Goal: Information Seeking & Learning: Learn about a topic

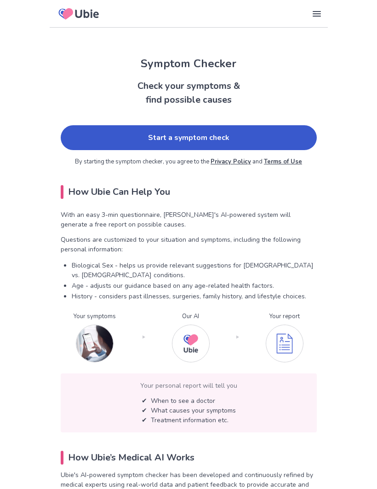
click at [84, 133] on link "Start a symptom check" at bounding box center [189, 137] width 256 height 25
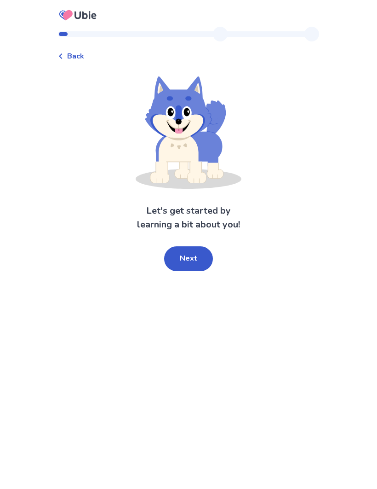
click at [179, 256] on button "Next" at bounding box center [188, 258] width 49 height 25
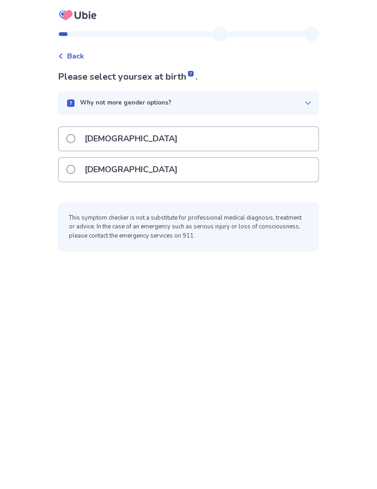
click at [85, 175] on p "[DEMOGRAPHIC_DATA]" at bounding box center [131, 169] width 104 height 23
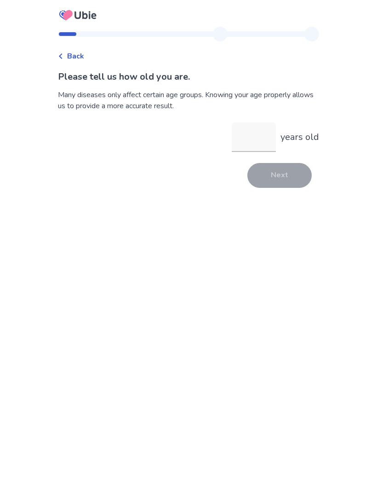
click at [255, 145] on input "years old" at bounding box center [254, 136] width 44 height 29
click at [283, 182] on button "Next" at bounding box center [280, 175] width 64 height 25
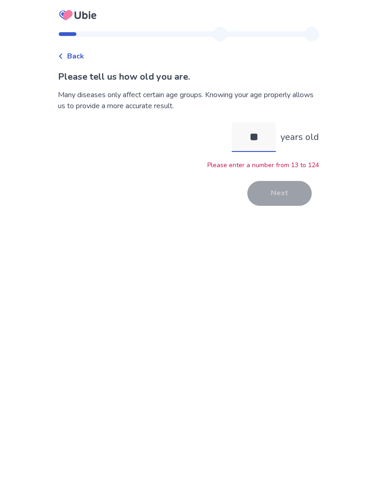
click at [262, 144] on input "**" at bounding box center [254, 136] width 44 height 29
type input "*"
type input "**"
click at [283, 202] on button "Next" at bounding box center [280, 193] width 64 height 25
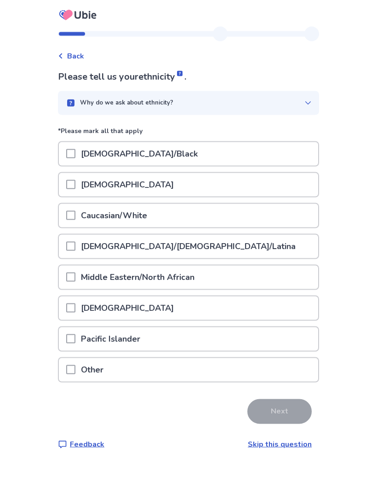
scroll to position [32, 0]
click at [87, 358] on p "Other" at bounding box center [92, 369] width 34 height 23
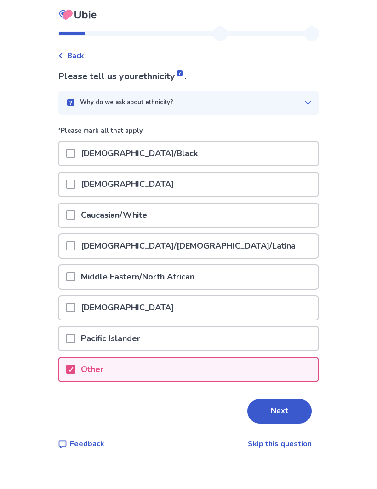
click at [75, 358] on div at bounding box center [70, 369] width 9 height 23
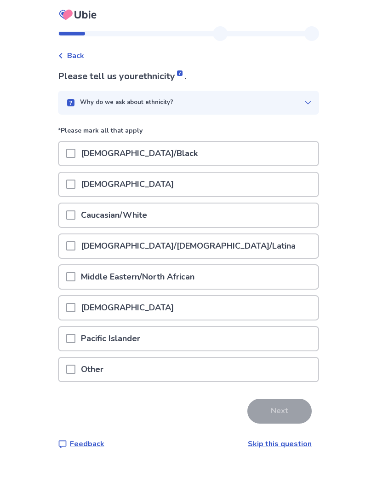
click at [75, 365] on span at bounding box center [70, 369] width 9 height 9
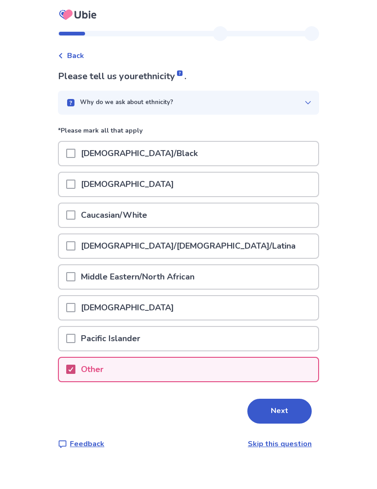
click at [279, 399] on button "Next" at bounding box center [280, 411] width 64 height 25
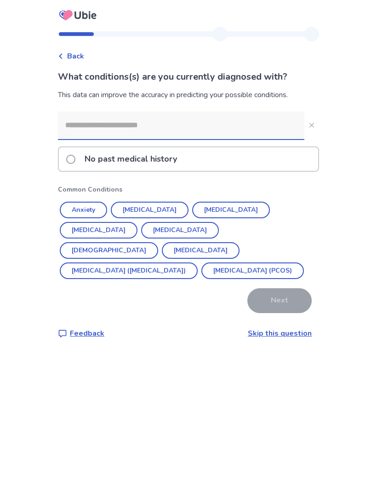
click at [77, 206] on button "Anxiety" at bounding box center [83, 210] width 47 height 17
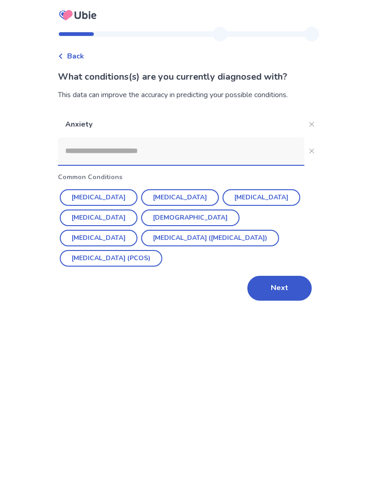
click at [284, 287] on button "Next" at bounding box center [280, 288] width 64 height 25
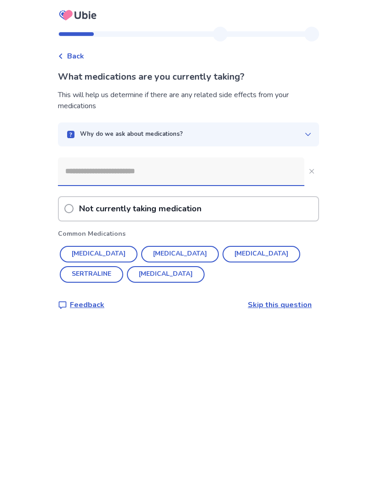
click at [71, 206] on span at bounding box center [68, 208] width 9 height 9
